Goal: Answer question/provide support

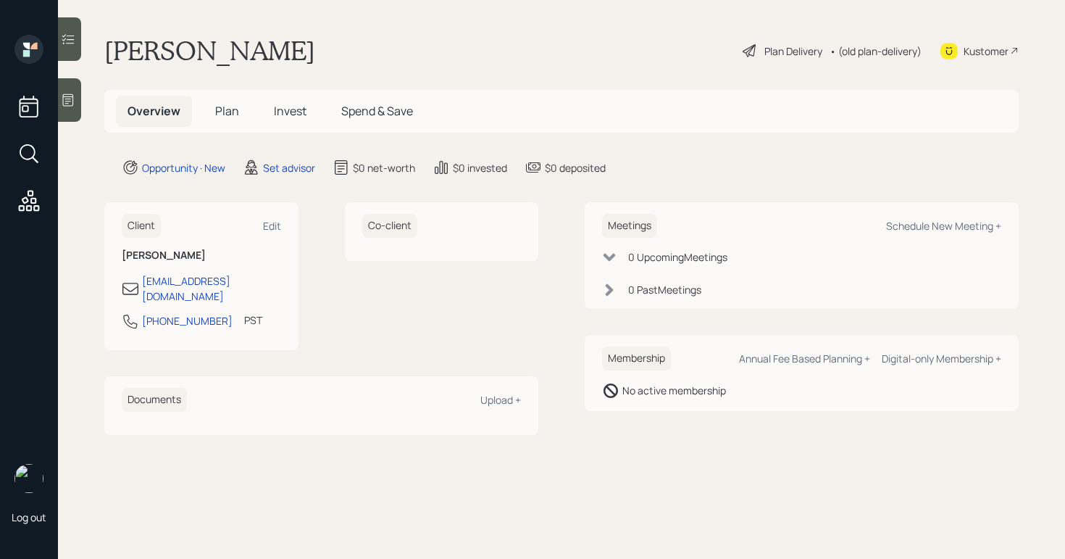
click at [83, 99] on main "Ron Graham Plan Delivery • (old plan-delivery) Kustomer Overview Plan Invest Sp…" at bounding box center [561, 279] width 1007 height 559
click at [77, 99] on div at bounding box center [69, 99] width 23 height 43
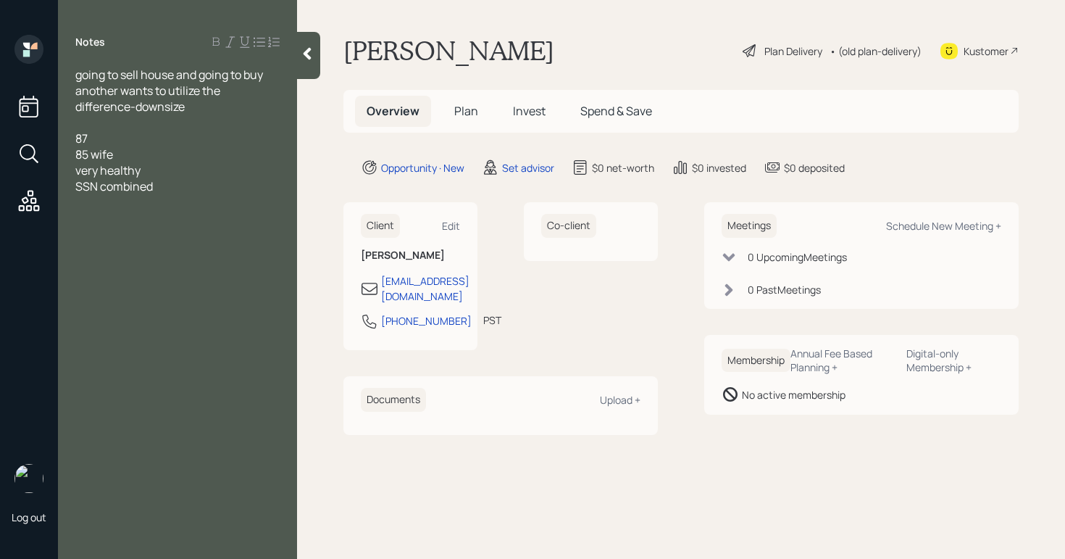
click at [179, 189] on div "87 85 wife very healthy SSN combined" at bounding box center [177, 162] width 204 height 64
click at [180, 195] on div at bounding box center [177, 202] width 204 height 16
click at [180, 186] on div "87 85 wife very healthy SSN combined" at bounding box center [177, 162] width 204 height 64
click at [80, 77] on span "going to sell house and going to buy another wants to utilize the difference-do…" at bounding box center [170, 91] width 190 height 48
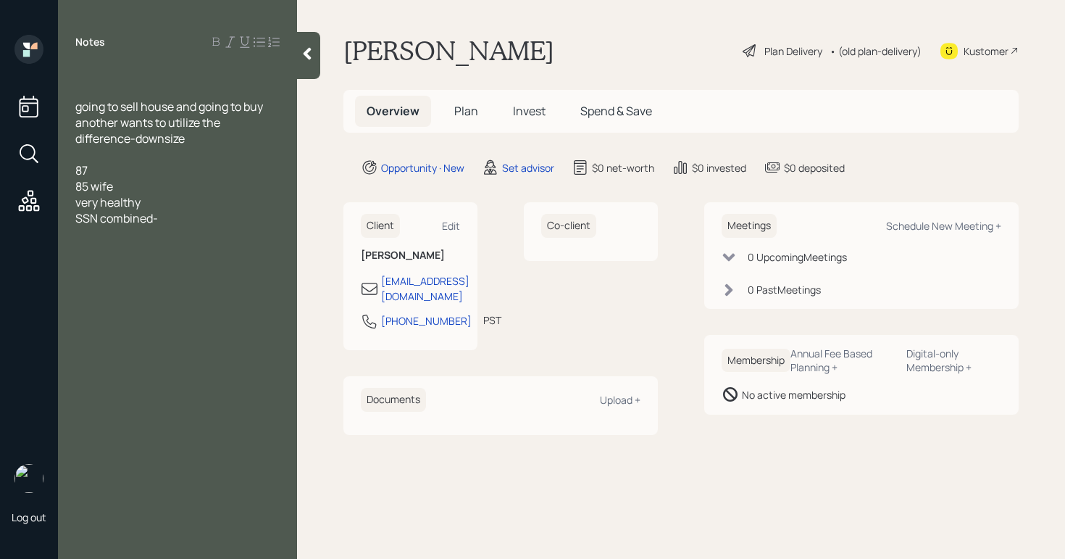
click at [104, 73] on div at bounding box center [177, 75] width 204 height 16
click at [183, 220] on div "87 85 wife very healthy SSN combined-" at bounding box center [177, 194] width 204 height 64
click at [74, 249] on div "October 31st going to sell house and going to buy another wants to utilize the …" at bounding box center [177, 202] width 239 height 271
click at [70, 251] on div "October 31st going to sell house and going to buy another wants to utilize the …" at bounding box center [177, 202] width 239 height 271
click at [74, 249] on div "October 31st going to sell house and going to buy another wants to utilize the …" at bounding box center [177, 202] width 239 height 271
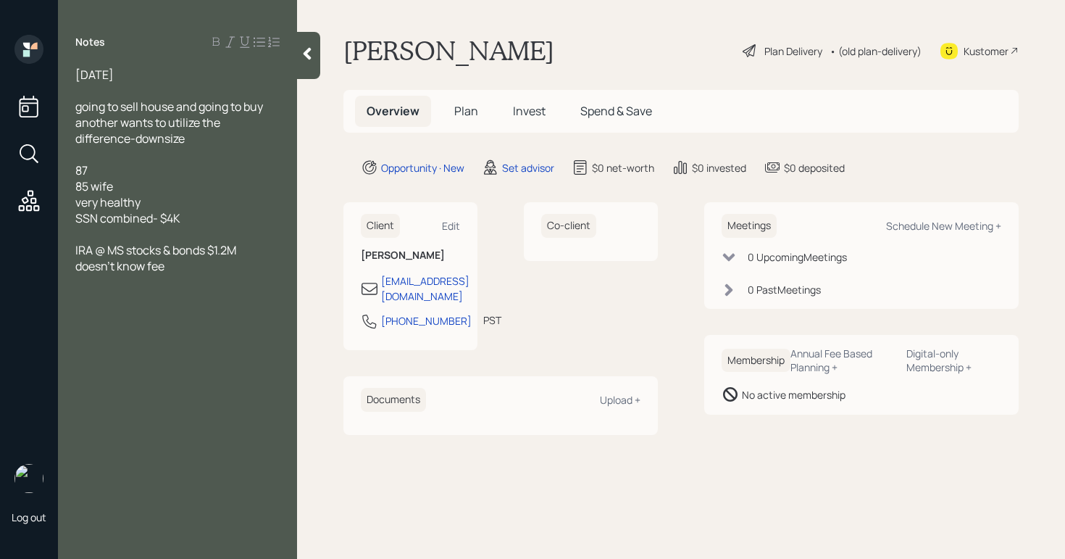
click at [78, 249] on span "IRA @ MS stocks & bonds $1.2M" at bounding box center [155, 250] width 161 height 16
click at [221, 274] on div at bounding box center [177, 282] width 204 height 16
click at [78, 312] on span "$3M to $1.1M down size looking t oinvest difference" at bounding box center [159, 306] width 168 height 32
click at [199, 317] on div "$3M to $1.1M down size looking to invest difference" at bounding box center [177, 306] width 204 height 32
click at [114, 74] on span "October 31st" at bounding box center [94, 75] width 38 height 16
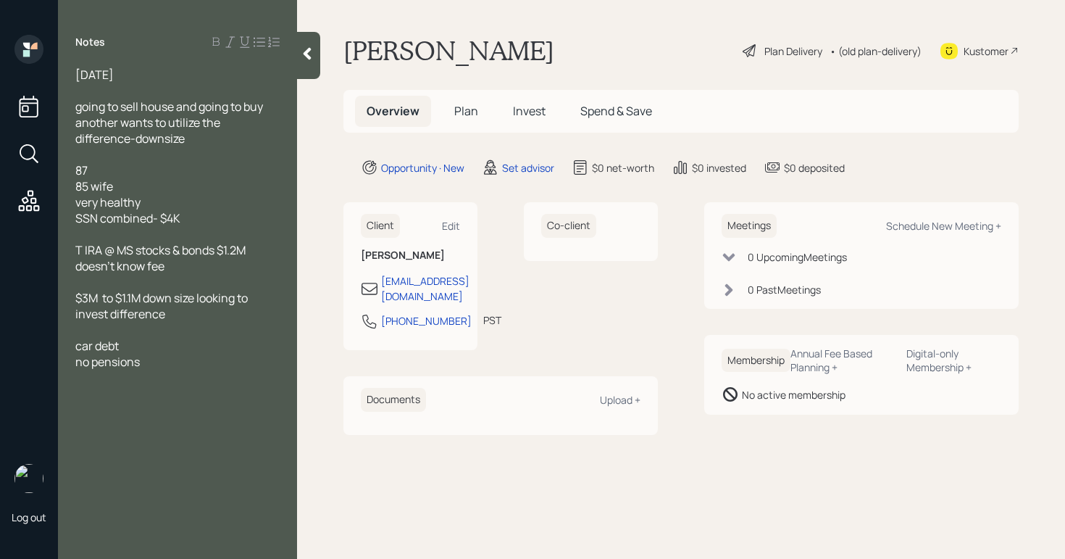
click at [156, 364] on div "no pensions" at bounding box center [177, 362] width 204 height 16
click at [988, 52] on div "Kustomer" at bounding box center [986, 50] width 45 height 15
click at [180, 73] on div "October 31st" at bounding box center [177, 75] width 204 height 16
click at [178, 73] on div "October 31st" at bounding box center [177, 75] width 204 height 16
click at [74, 298] on div "October 3oth follow up going to sell house and going to buy another wants to ut…" at bounding box center [177, 242] width 239 height 351
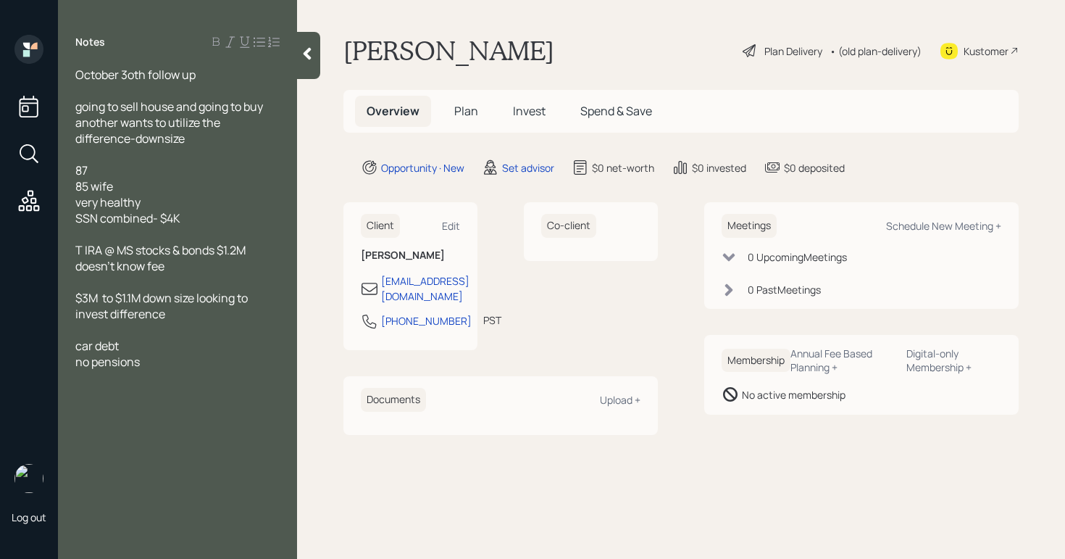
click at [80, 299] on span "$3M to $1.1M down size looking to invest difference" at bounding box center [162, 306] width 175 height 32
click at [206, 296] on span "selling home for $3M to $1.1M down size looking to invest difference" at bounding box center [167, 306] width 185 height 32
drag, startPoint x: 171, startPoint y: 315, endPoint x: 120, endPoint y: 318, distance: 51.5
click at [120, 318] on span "selling home for $3M to dowsnsizing to $1.1M down size looking to invest differ…" at bounding box center [173, 314] width 197 height 48
drag, startPoint x: 272, startPoint y: 313, endPoint x: 33, endPoint y: 287, distance: 240.5
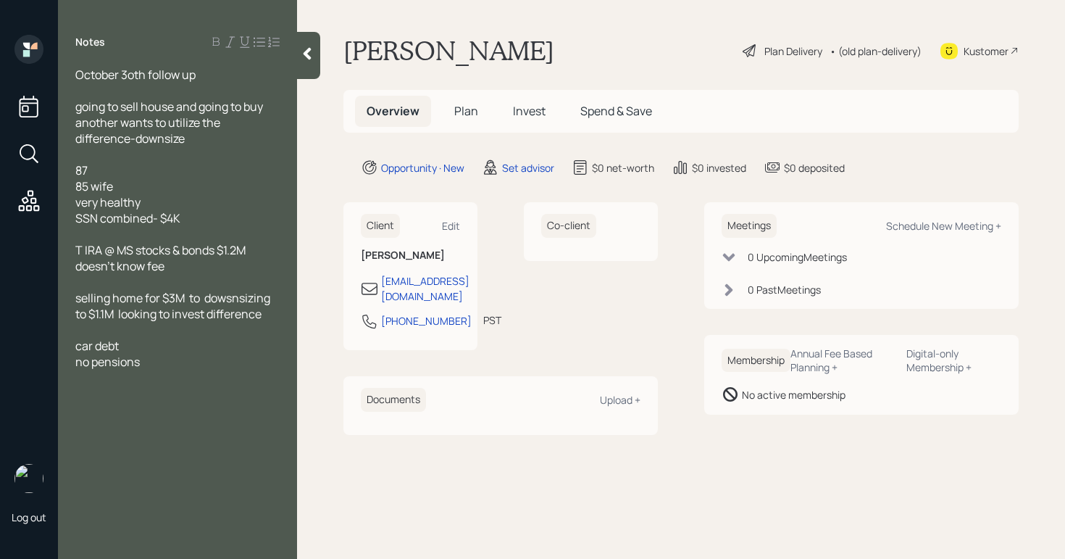
click at [33, 287] on div "Log out Notes October 3oth follow up going to sell house and going to buy anoth…" at bounding box center [532, 279] width 1065 height 559
copy div "selling home for $3M to dowsnsizing to $1.1M looking to invest difference"
click at [237, 147] on div at bounding box center [177, 154] width 204 height 16
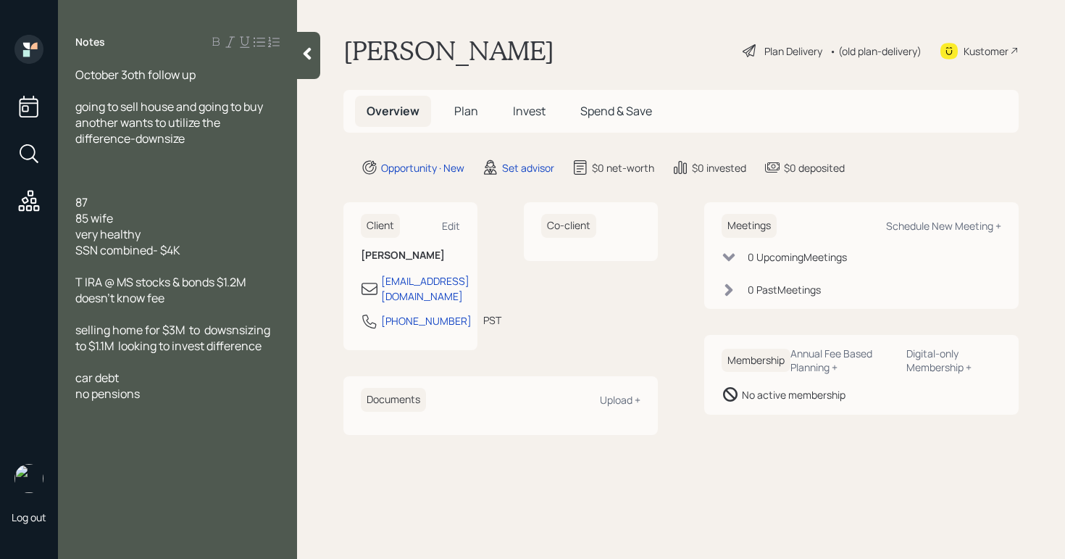
click at [90, 172] on div at bounding box center [177, 170] width 204 height 16
drag, startPoint x: 74, startPoint y: 204, endPoint x: 83, endPoint y: 204, distance: 8.7
click at [74, 204] on div "October 3oth follow up going to sell house and going to buy another wants to ut…" at bounding box center [177, 258] width 239 height 383
click at [80, 204] on span "87 85 wife very healthy SSN combined- $4K" at bounding box center [127, 226] width 105 height 64
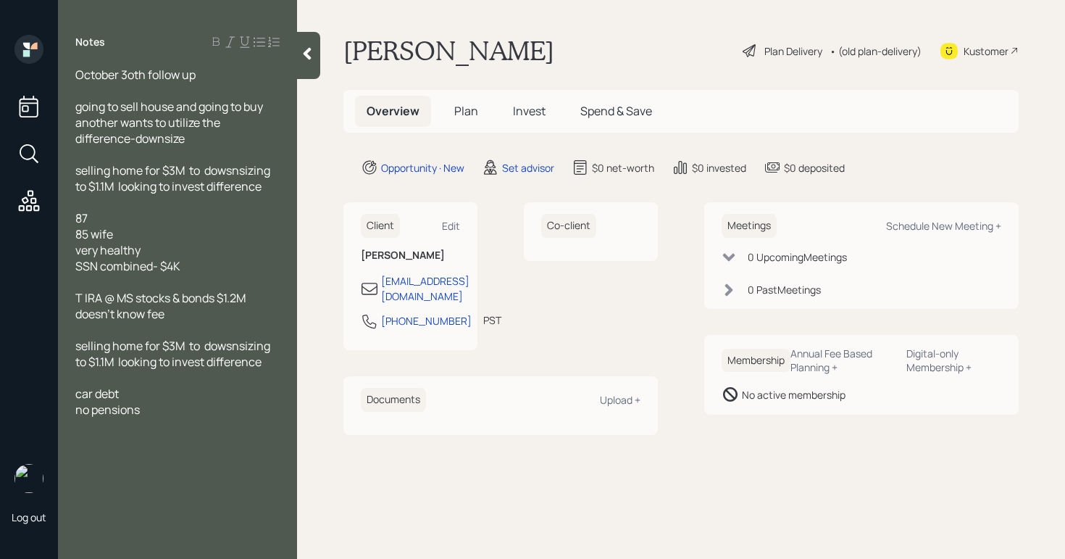
click at [102, 222] on div "87 85 wife very healthy SSN combined- $4K" at bounding box center [177, 242] width 204 height 64
click at [151, 221] on div "87 him 85 wife very healthy SSN combined- $4K" at bounding box center [177, 242] width 204 height 64
click at [151, 227] on div "87 him 85 wife very healthy SSN combined- $4K" at bounding box center [177, 242] width 204 height 64
drag, startPoint x: 275, startPoint y: 362, endPoint x: 72, endPoint y: 335, distance: 204.6
click at [72, 335] on div "October 3oth follow up going to sell house and going to buy another wants to ut…" at bounding box center [177, 266] width 239 height 398
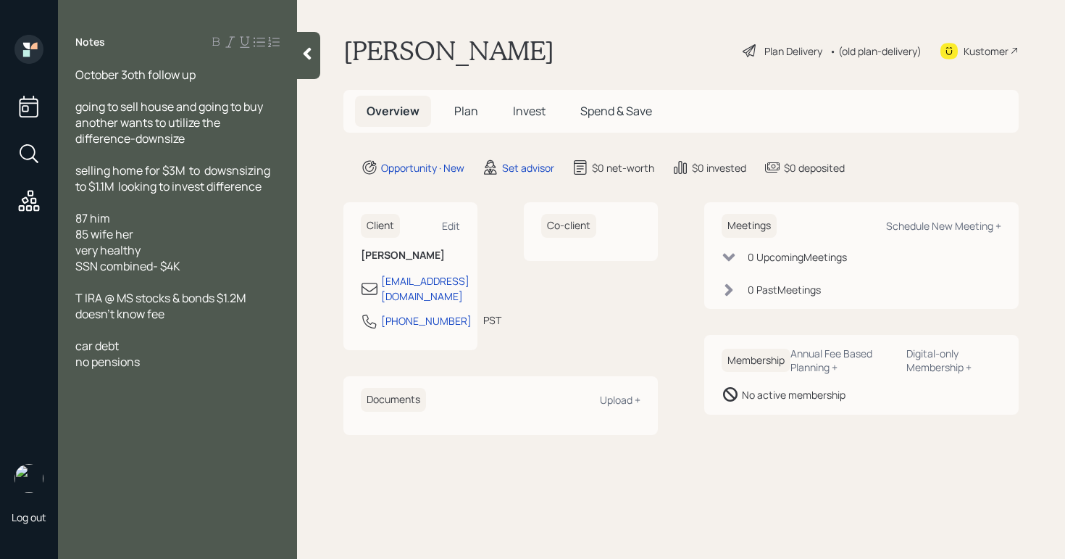
click at [138, 80] on span "October 3oth follow up" at bounding box center [135, 75] width 120 height 16
click at [205, 168] on span "selling home for $3M to downsizing to $1.1M looking to invest difference" at bounding box center [177, 178] width 204 height 32
click at [212, 269] on div "87 him 85 wife her very healthy SSN combined- $4K" at bounding box center [177, 242] width 204 height 64
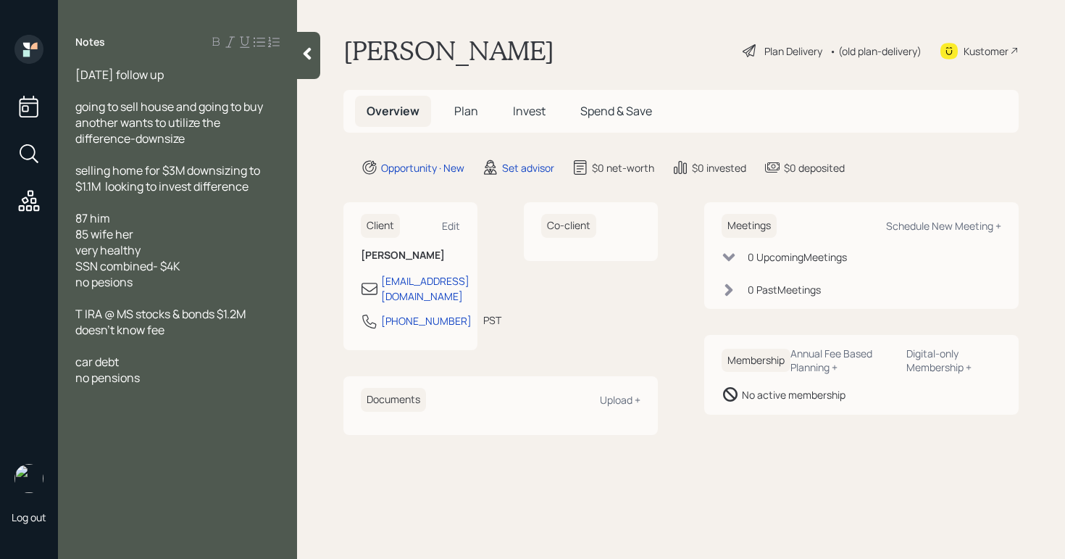
drag, startPoint x: 151, startPoint y: 384, endPoint x: 37, endPoint y: 378, distance: 114.6
click at [37, 378] on div "Log out Notes October 30th follow up going to sell house and going to buy anoth…" at bounding box center [532, 279] width 1065 height 559
